Goal: Task Accomplishment & Management: Use online tool/utility

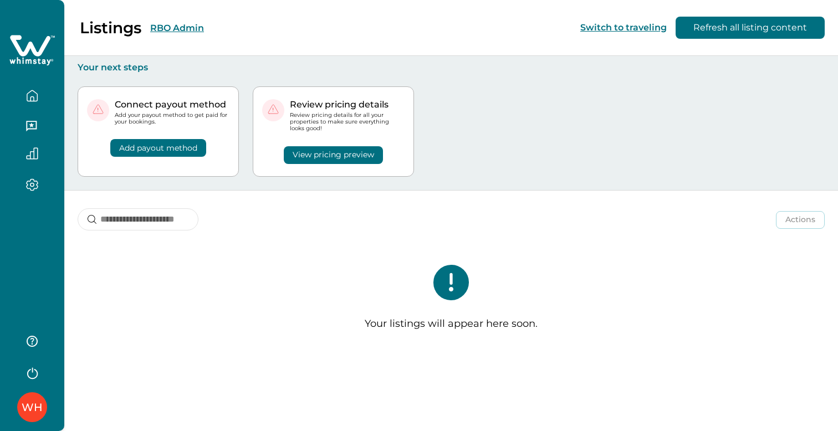
click at [29, 98] on icon "button" at bounding box center [32, 96] width 12 height 12
click at [261, 29] on div "Listings RBO Admin Switch to traveling Refresh all listing content" at bounding box center [419, 28] width 838 height 56
click at [178, 26] on button "RBO Admin" at bounding box center [177, 28] width 54 height 11
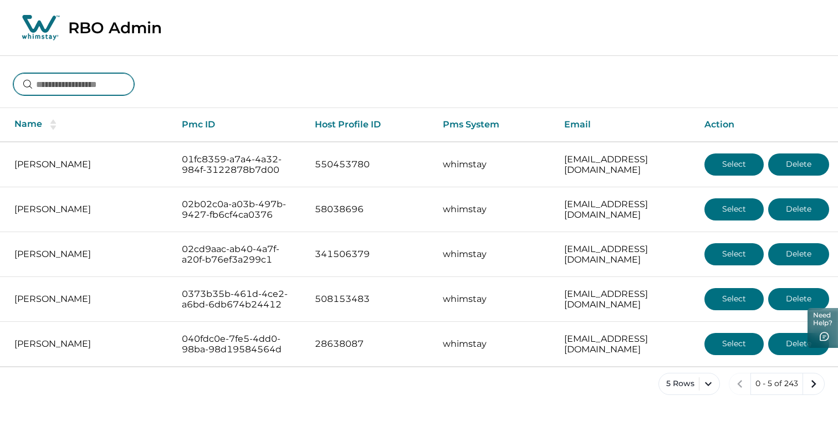
click at [113, 92] on input at bounding box center [73, 84] width 121 height 22
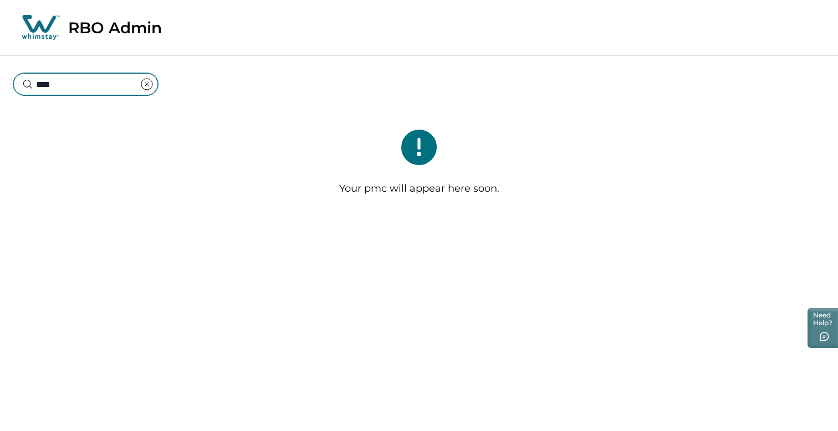
type input "*****"
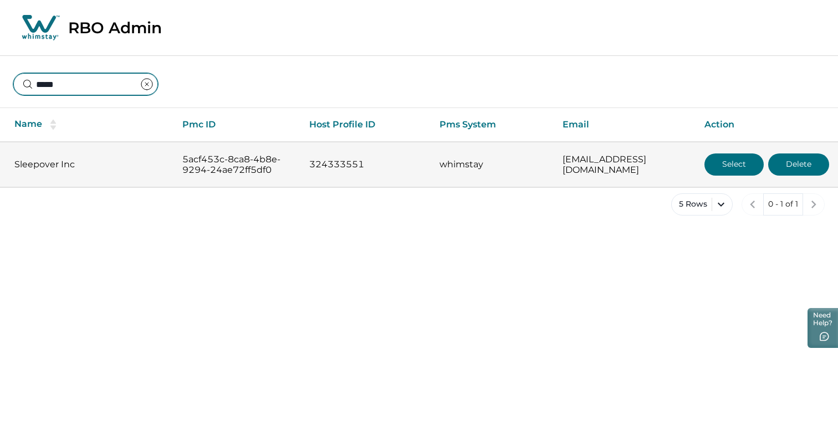
type input "*****"
click at [746, 164] on button "Select" at bounding box center [734, 165] width 59 height 22
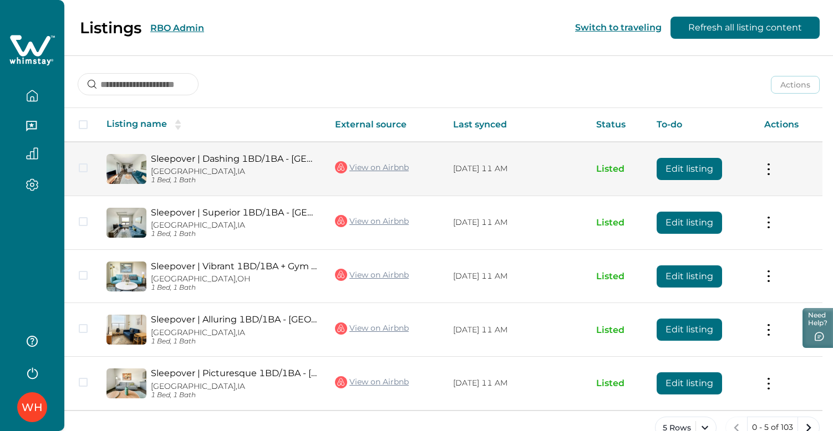
scroll to position [24, 0]
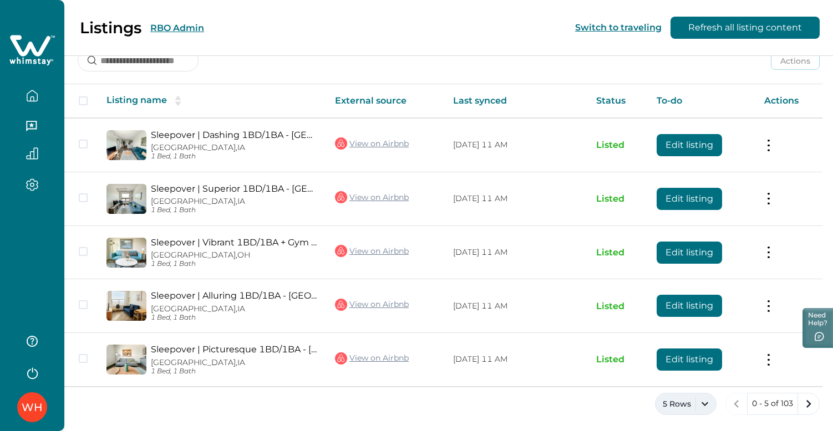
click at [704, 399] on button "5 Rows" at bounding box center [686, 404] width 62 height 22
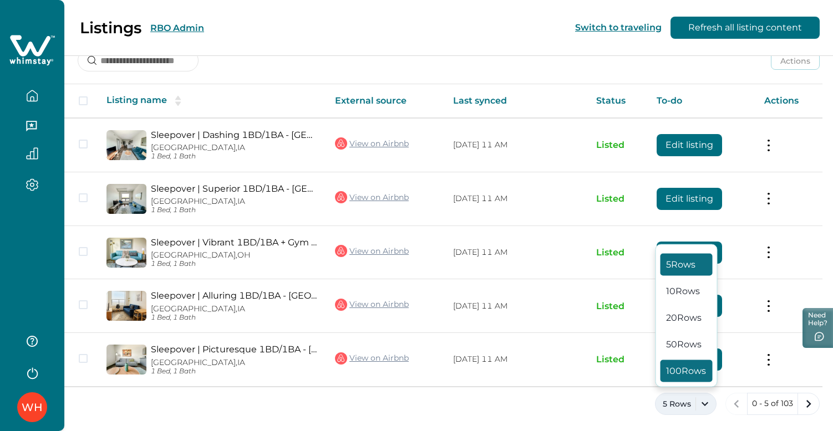
click at [688, 368] on button "100 Rows" at bounding box center [686, 371] width 52 height 22
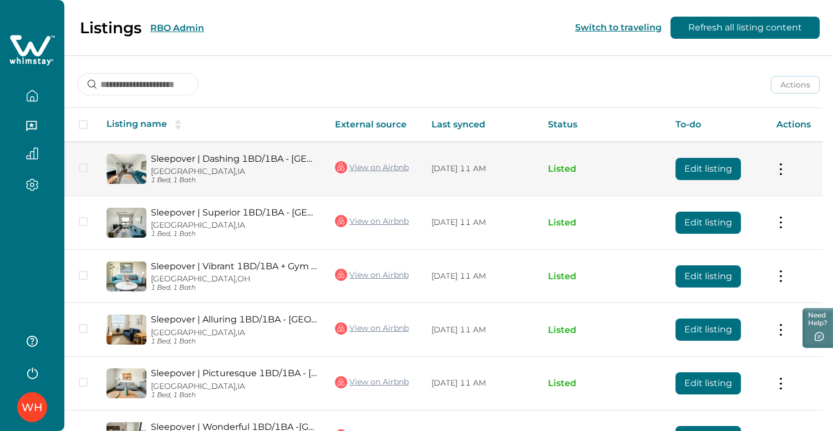
click at [385, 169] on link "View on Airbnb" at bounding box center [372, 167] width 74 height 14
click at [782, 172] on button at bounding box center [780, 169] width 9 height 12
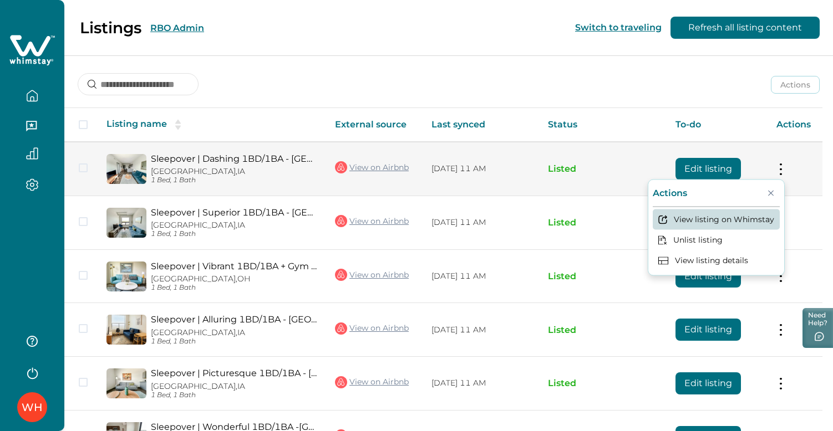
click at [735, 221] on button "View listing on Whimstay" at bounding box center [716, 220] width 127 height 21
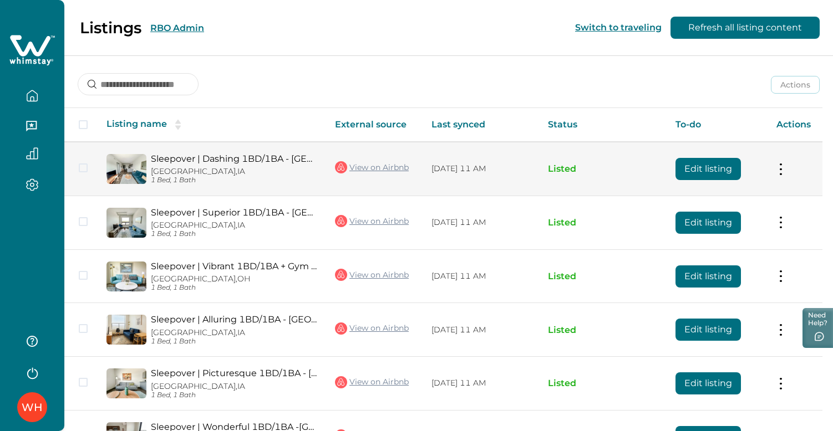
click at [785, 170] on button at bounding box center [780, 169] width 9 height 12
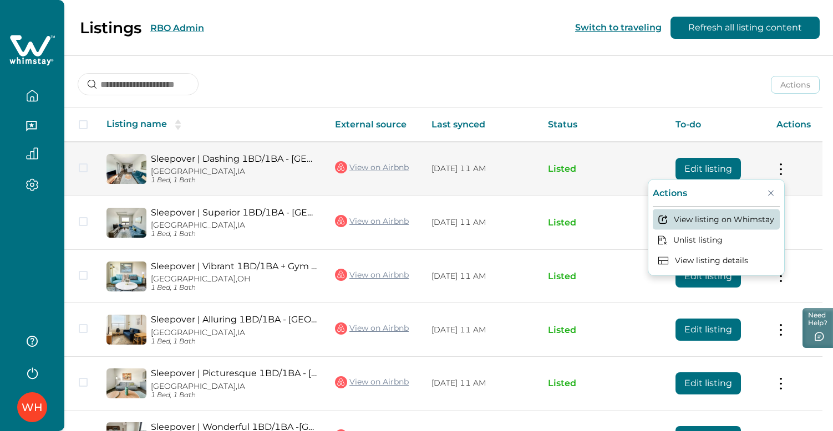
click at [712, 217] on button "View listing on Whimstay" at bounding box center [716, 220] width 127 height 21
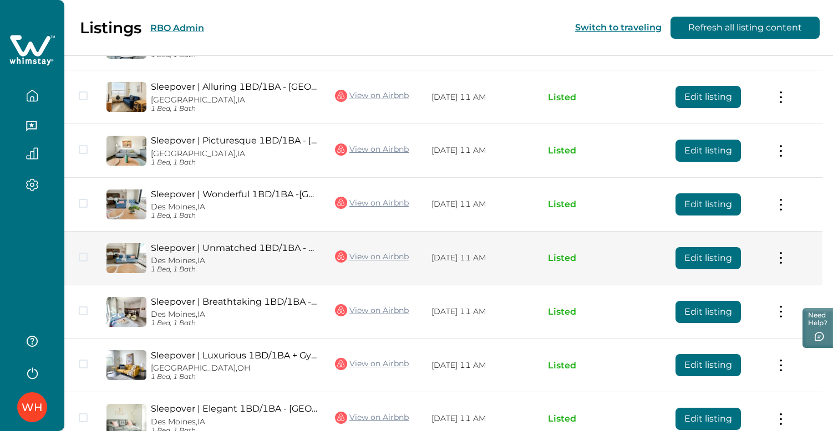
scroll to position [246, 0]
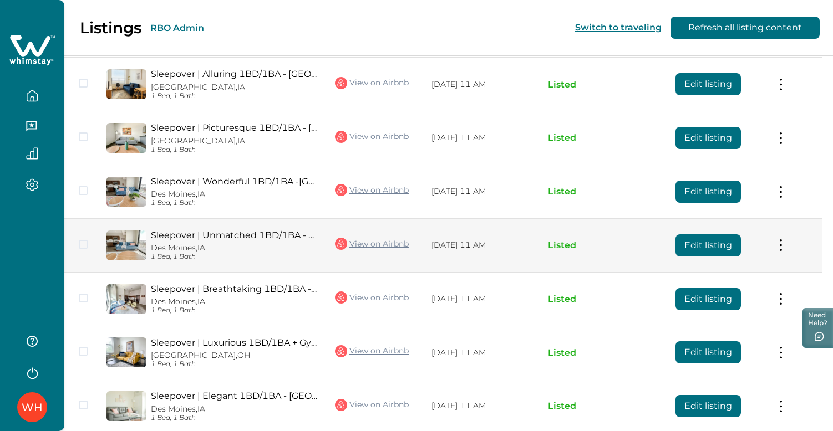
click at [215, 235] on link "Sleepover | Unmatched 1BD/1BA - DTWN [GEOGRAPHIC_DATA]" at bounding box center [234, 235] width 166 height 11
